Goal: Find specific page/section: Locate a particular part of the current website

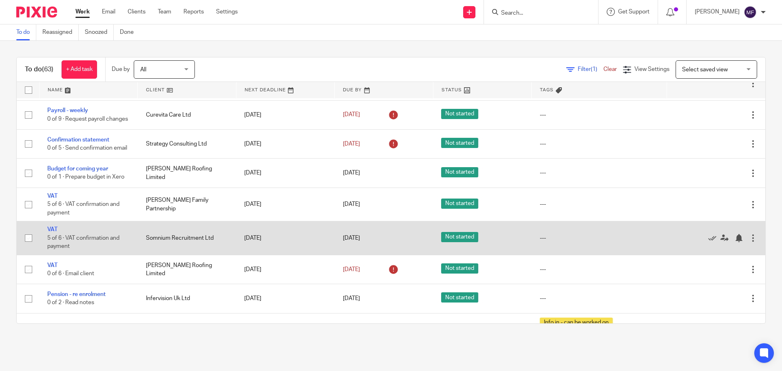
scroll to position [204, 0]
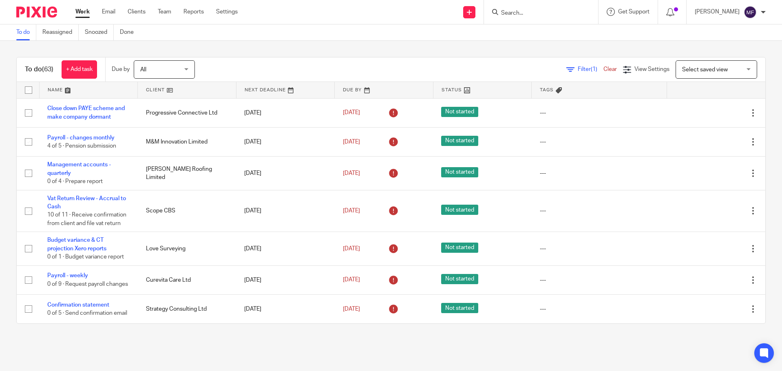
click at [534, 11] on input "Search" at bounding box center [537, 13] width 73 height 7
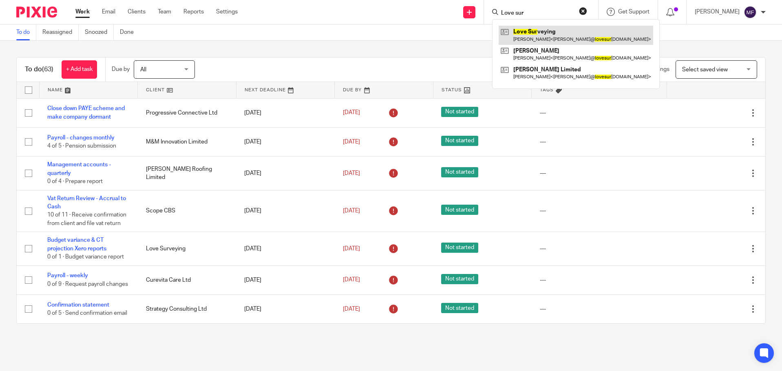
type input "Love sur"
click at [545, 38] on link at bounding box center [576, 35] width 155 height 19
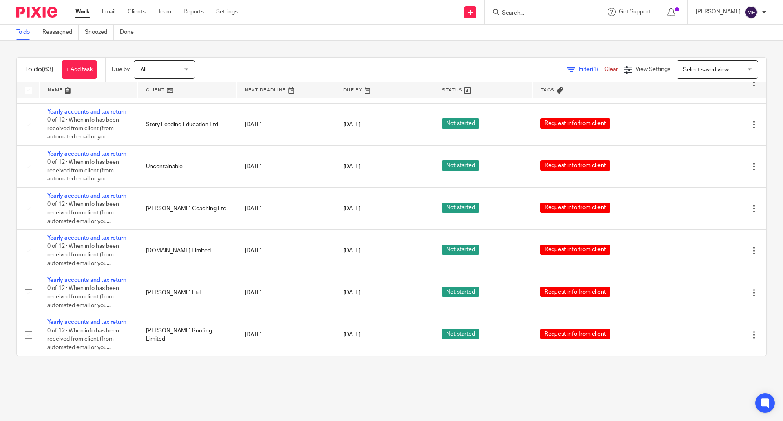
scroll to position [2040, 0]
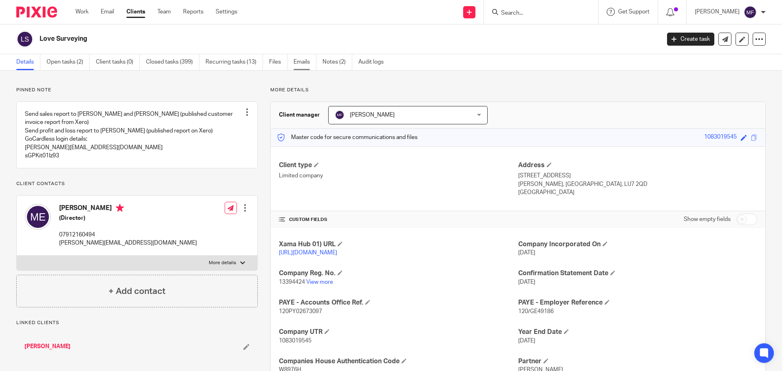
click at [297, 61] on link "Emails" at bounding box center [305, 62] width 23 height 16
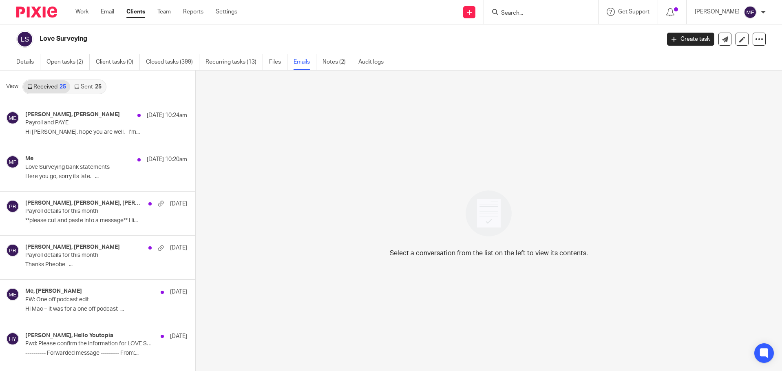
click at [86, 87] on link "Sent 25" at bounding box center [87, 86] width 35 height 13
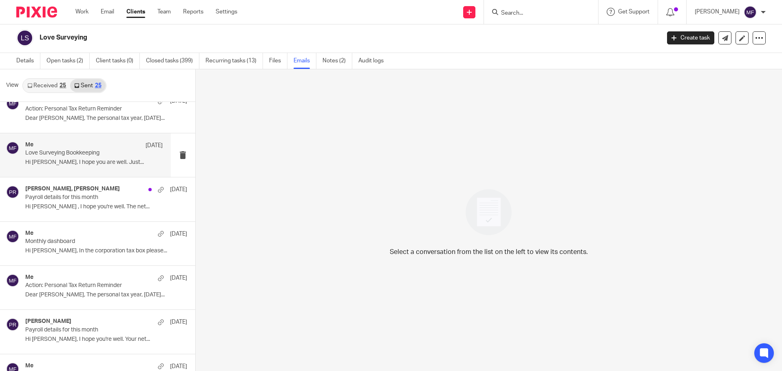
scroll to position [204, 0]
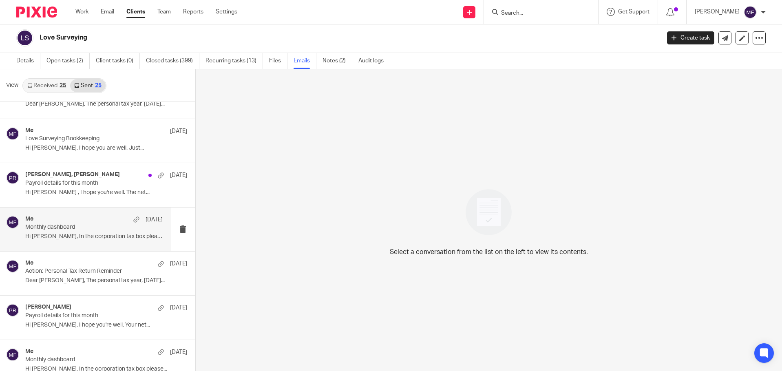
click at [58, 225] on p "Monthly dashboard" at bounding box center [80, 227] width 110 height 7
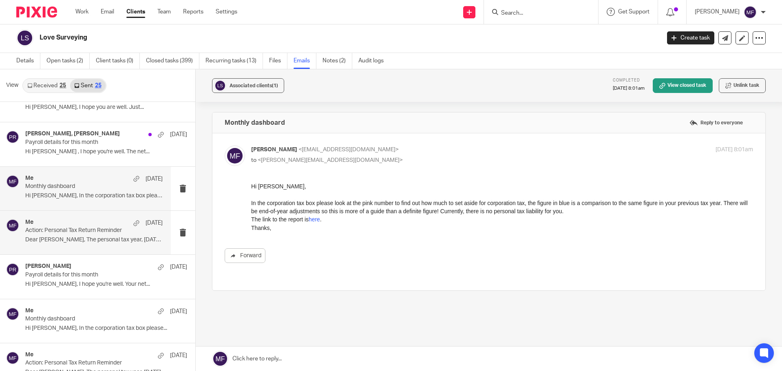
scroll to position [286, 0]
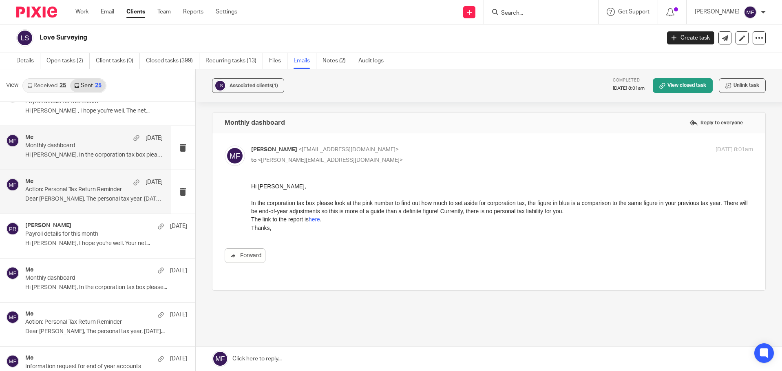
click at [55, 281] on p "Monthly dashboard" at bounding box center [89, 278] width 129 height 7
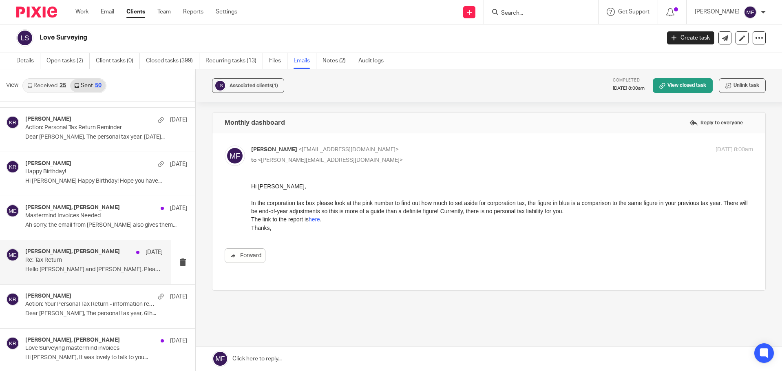
scroll to position [898, 0]
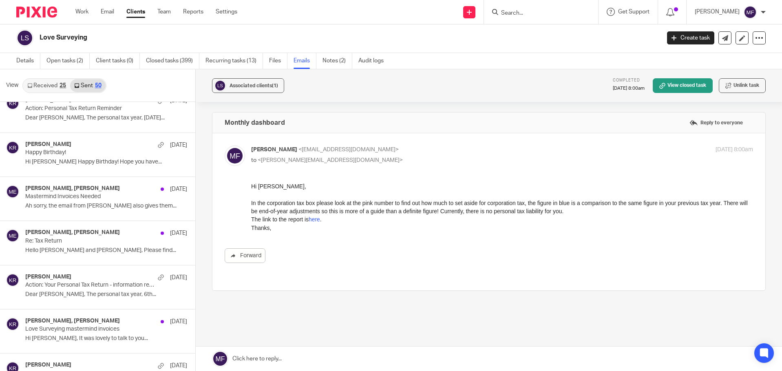
click at [40, 8] on img at bounding box center [36, 12] width 41 height 11
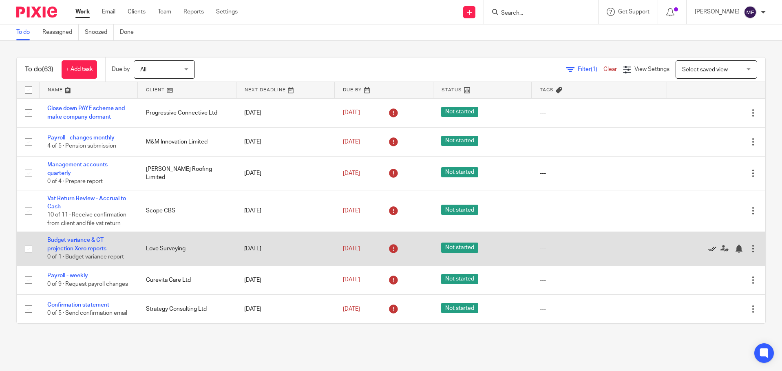
click at [709, 253] on icon at bounding box center [713, 249] width 8 height 8
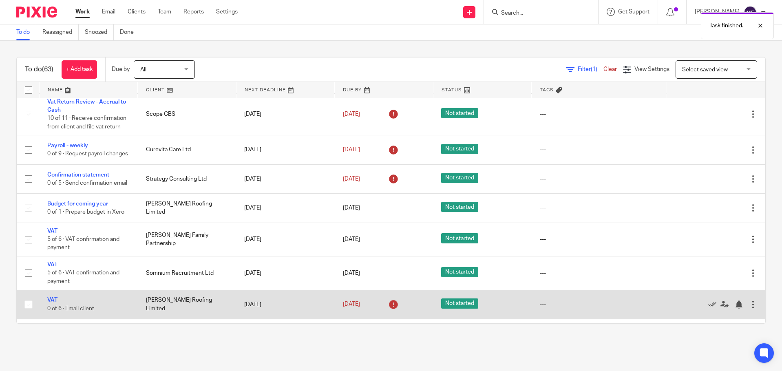
scroll to position [122, 0]
